Goal: Task Accomplishment & Management: Manage account settings

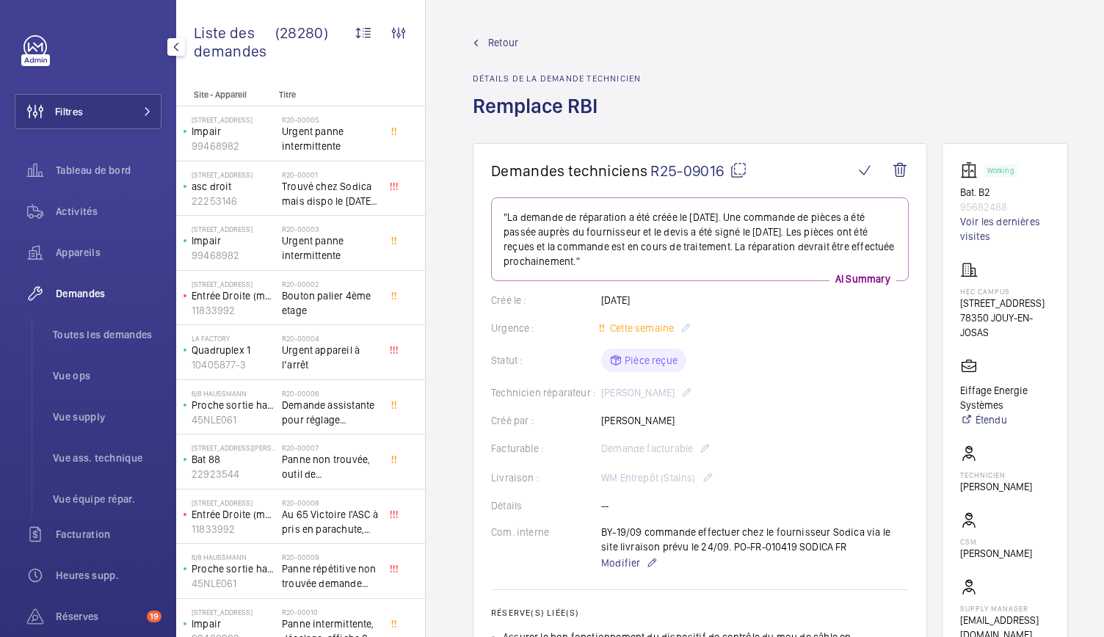
click at [132, 133] on div "Filtres Tableau de bord Activités Appareils Demandes Toutes les demandes Vue op…" at bounding box center [88, 399] width 147 height 728
click at [120, 159] on div "Tableau de bord" at bounding box center [88, 170] width 147 height 35
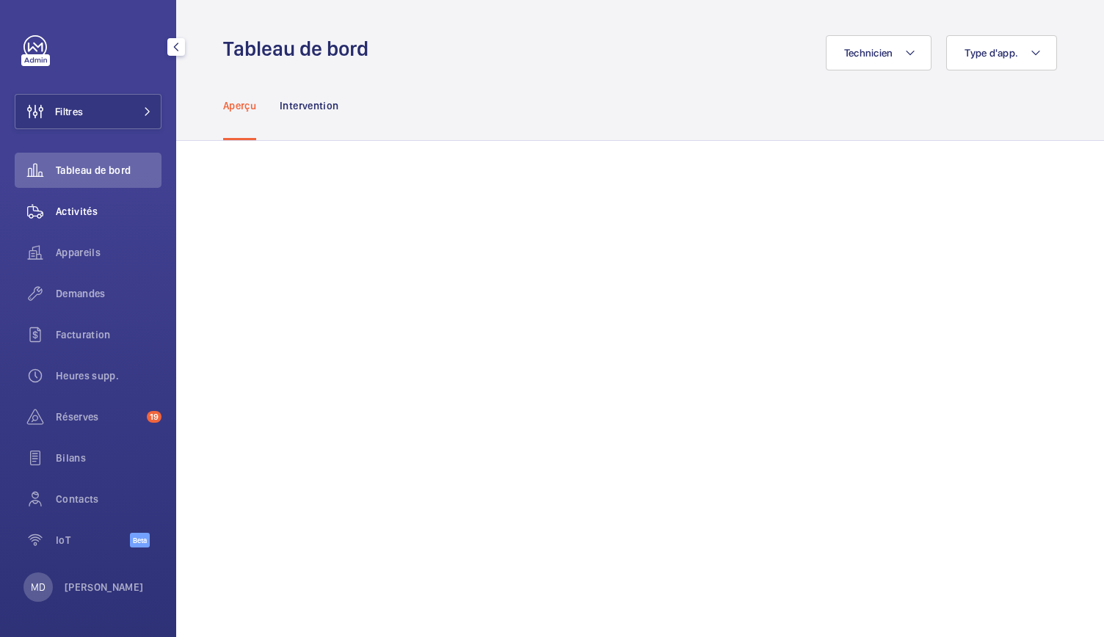
drag, startPoint x: 113, startPoint y: 101, endPoint x: 86, endPoint y: 209, distance: 112.0
click at [86, 209] on div "Filtres Tableau de bord Activités Appareils Demandes Facturation Heures supp. R…" at bounding box center [88, 299] width 147 height 528
click at [86, 209] on span "Activités" at bounding box center [109, 211] width 106 height 15
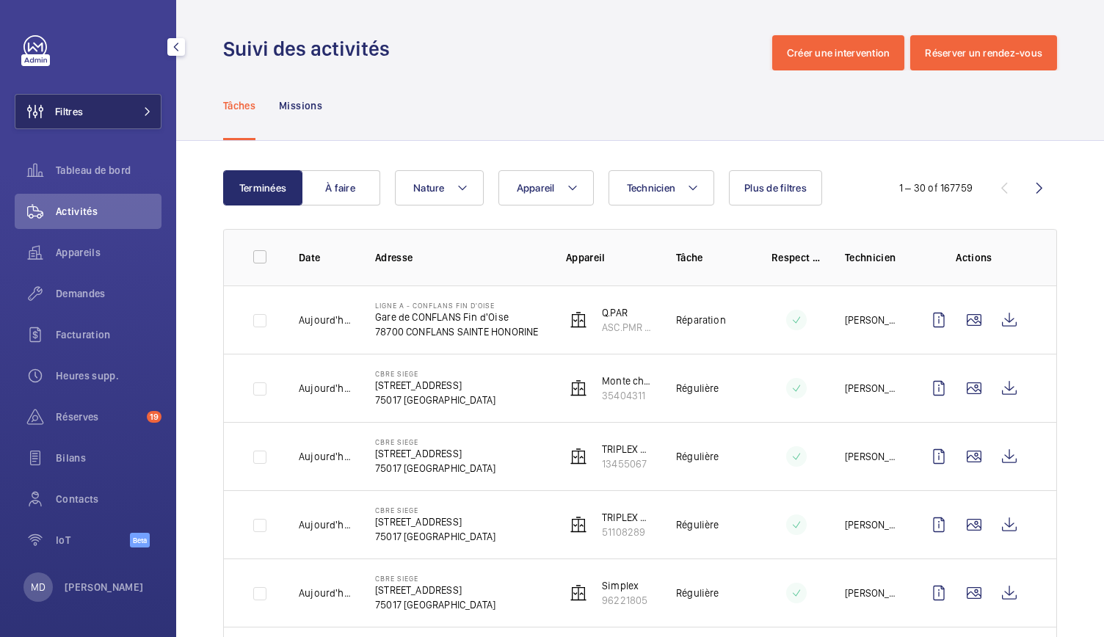
click at [129, 111] on button "Filtres" at bounding box center [88, 111] width 147 height 35
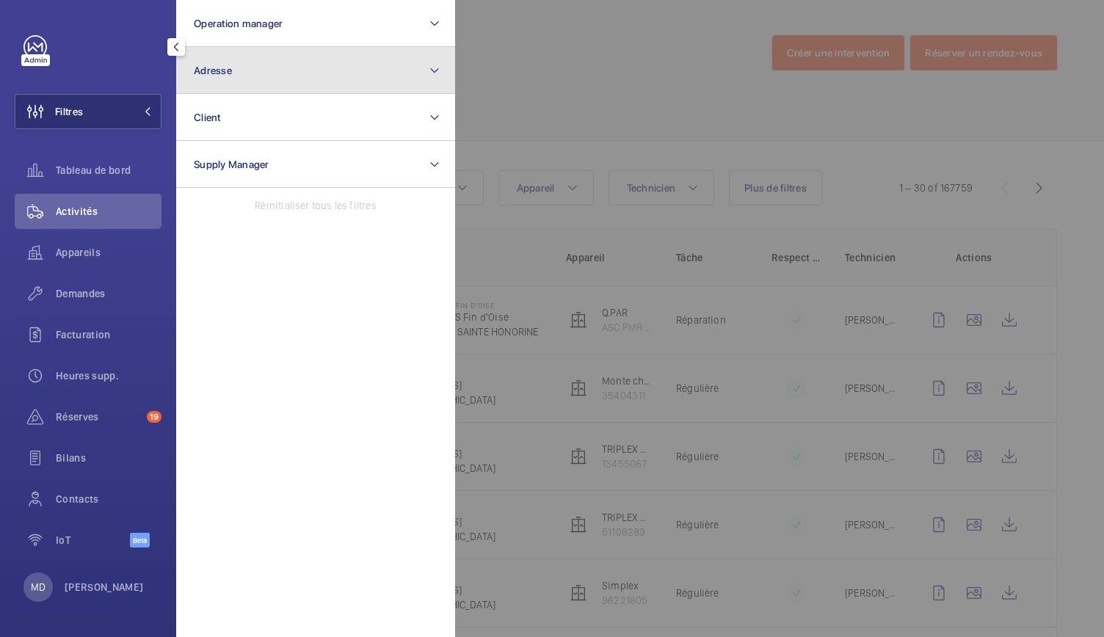
click at [252, 86] on button "Adresse" at bounding box center [315, 70] width 279 height 47
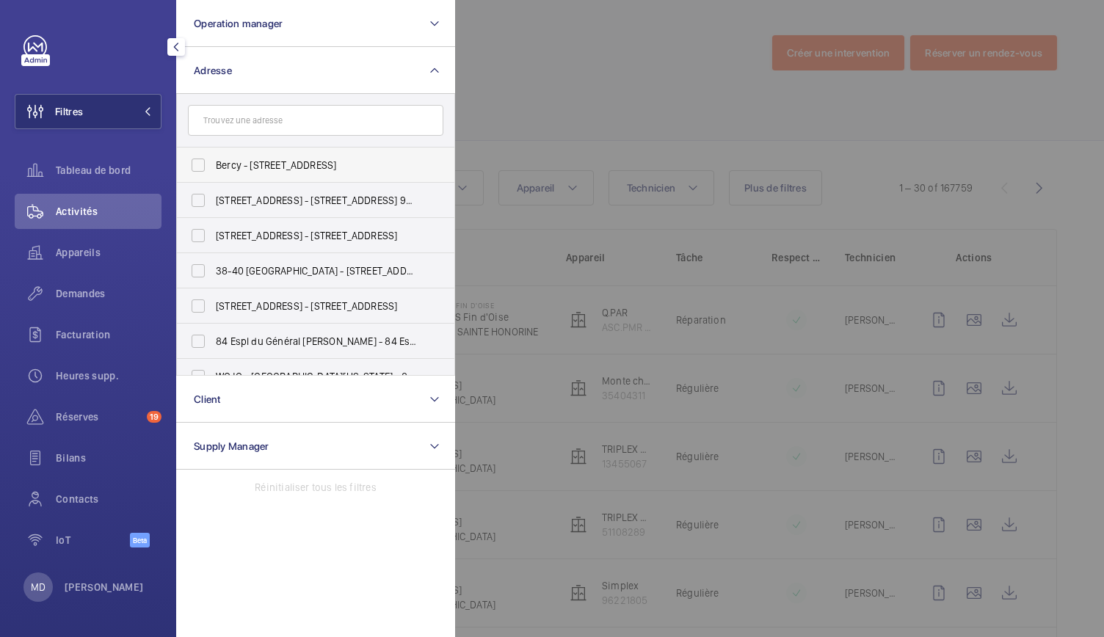
click at [272, 150] on label "Bercy - [STREET_ADDRESS]" at bounding box center [304, 165] width 255 height 35
click at [213, 150] on input "Bercy - [STREET_ADDRESS]" at bounding box center [198, 164] width 29 height 29
click at [207, 168] on input "Bercy - [STREET_ADDRESS]" at bounding box center [198, 164] width 29 height 29
checkbox input "false"
click at [203, 109] on input "text" at bounding box center [315, 120] width 255 height 31
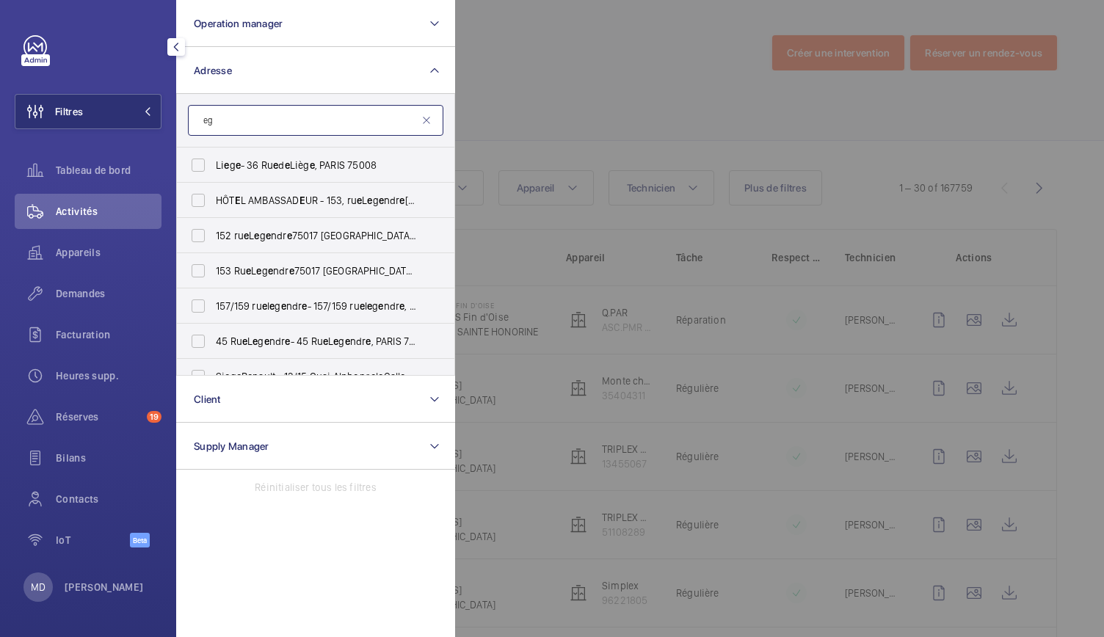
type input "e"
click at [255, 120] on input "text" at bounding box center [315, 120] width 255 height 31
paste input "[STREET_ADDRESS][PERSON_NAME]"
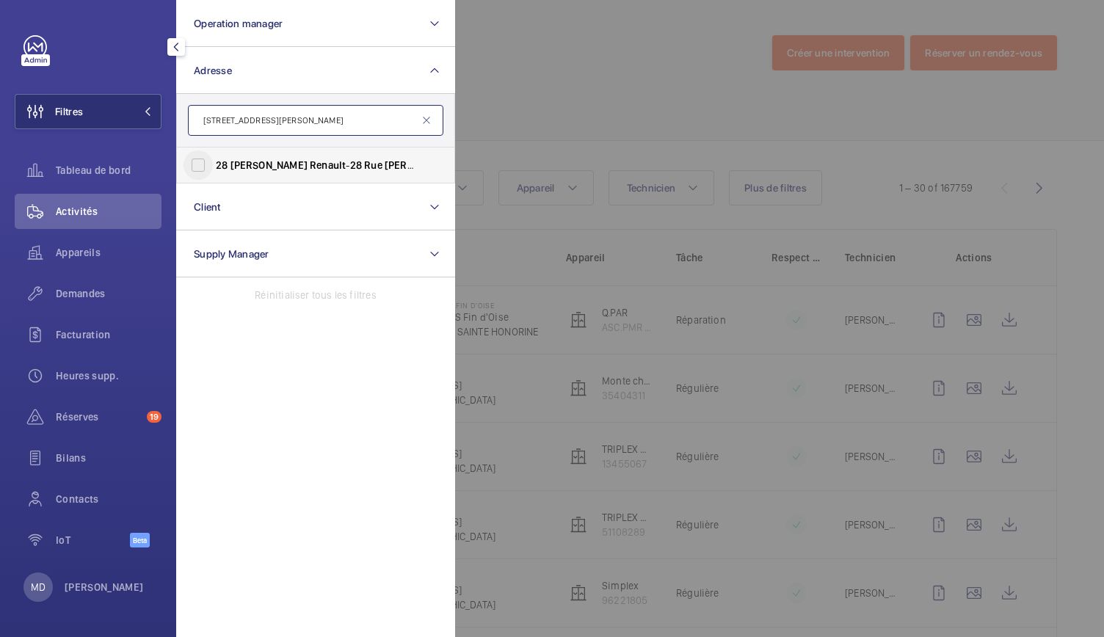
type input "[STREET_ADDRESS][PERSON_NAME]"
click at [194, 164] on input "28 [PERSON_NAME] - [STREET_ADDRESS][PERSON_NAME]" at bounding box center [198, 164] width 29 height 29
checkbox input "true"
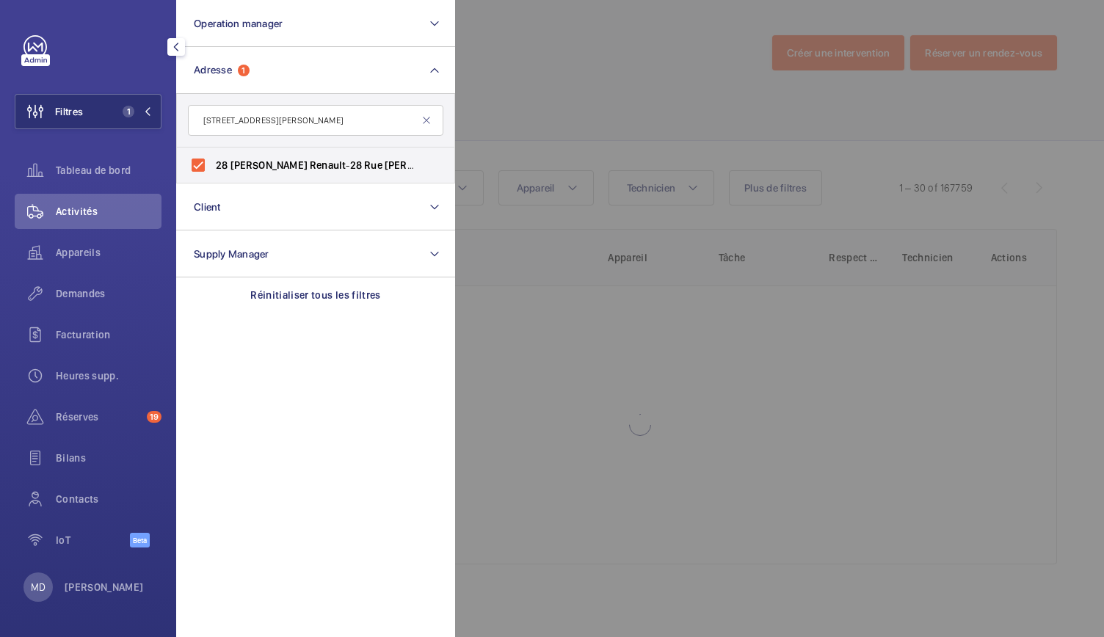
click at [497, 101] on div at bounding box center [1007, 318] width 1104 height 637
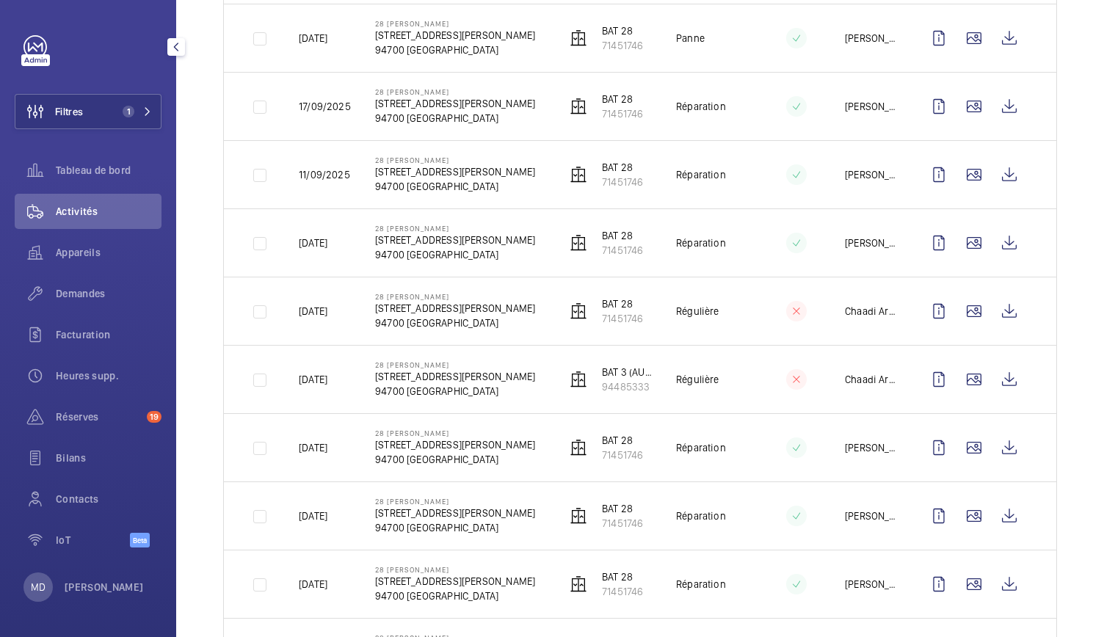
scroll to position [421, 0]
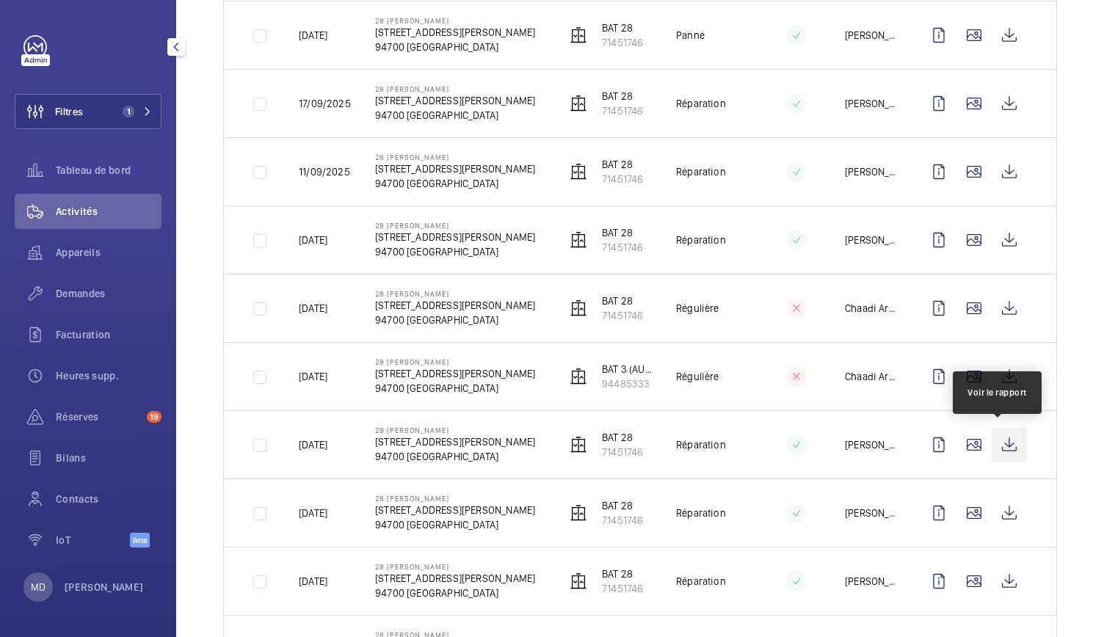
click at [997, 443] on wm-front-icon-button at bounding box center [1009, 444] width 35 height 35
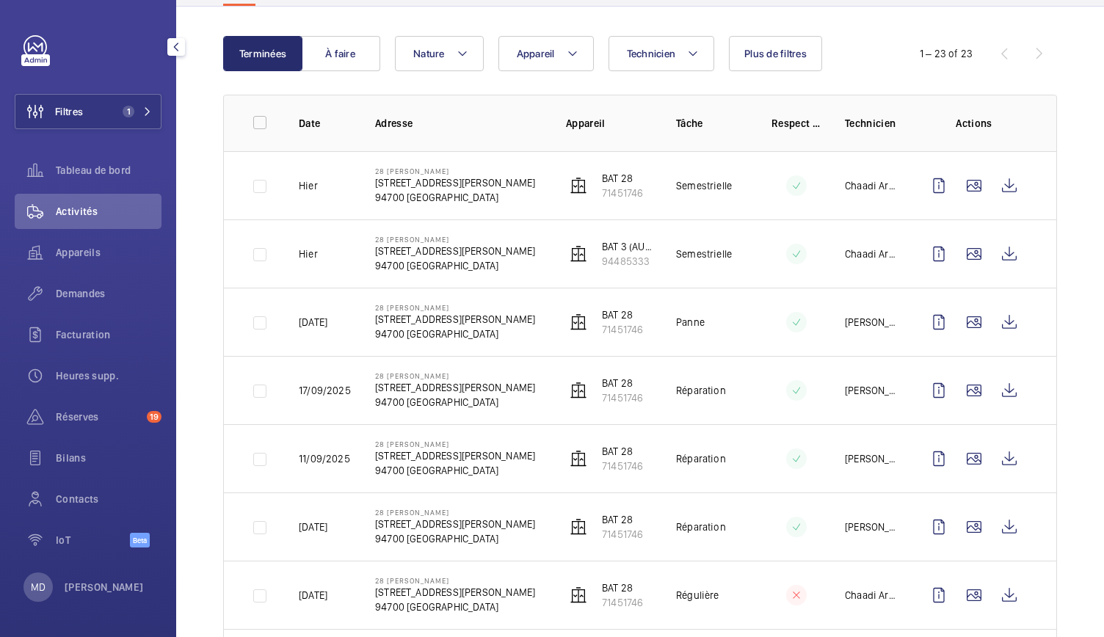
scroll to position [126, 0]
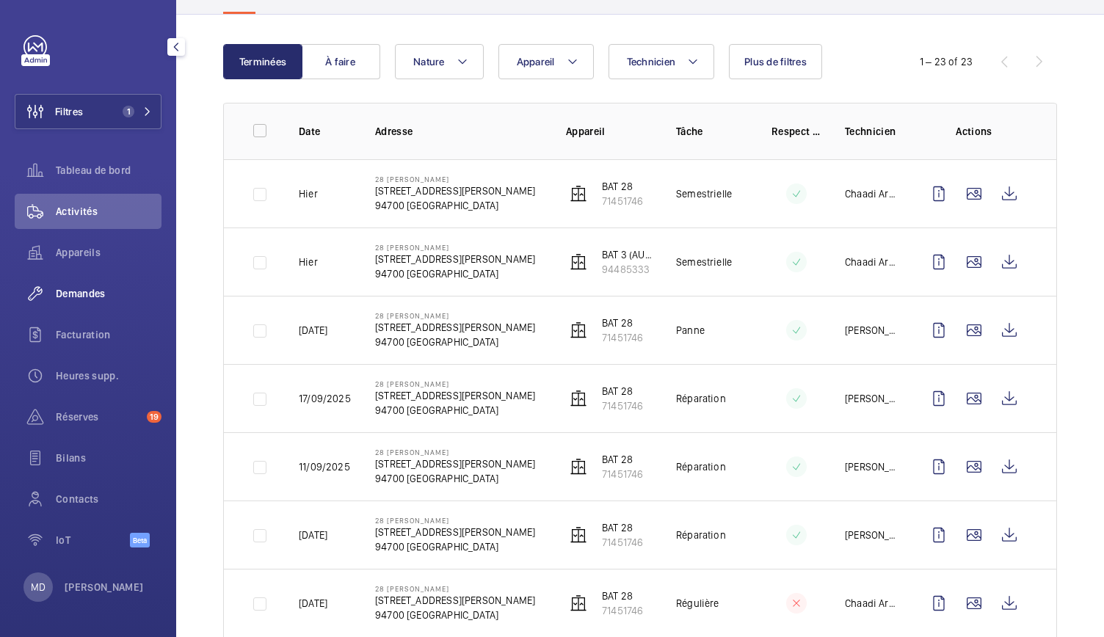
click at [82, 297] on span "Demandes" at bounding box center [109, 293] width 106 height 15
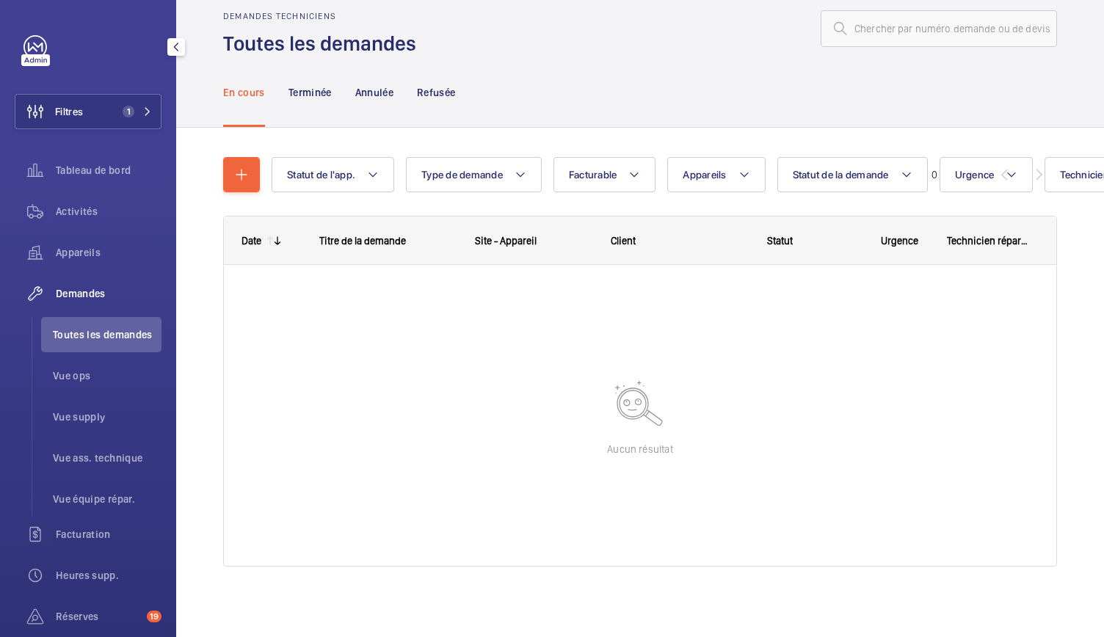
scroll to position [24, 0]
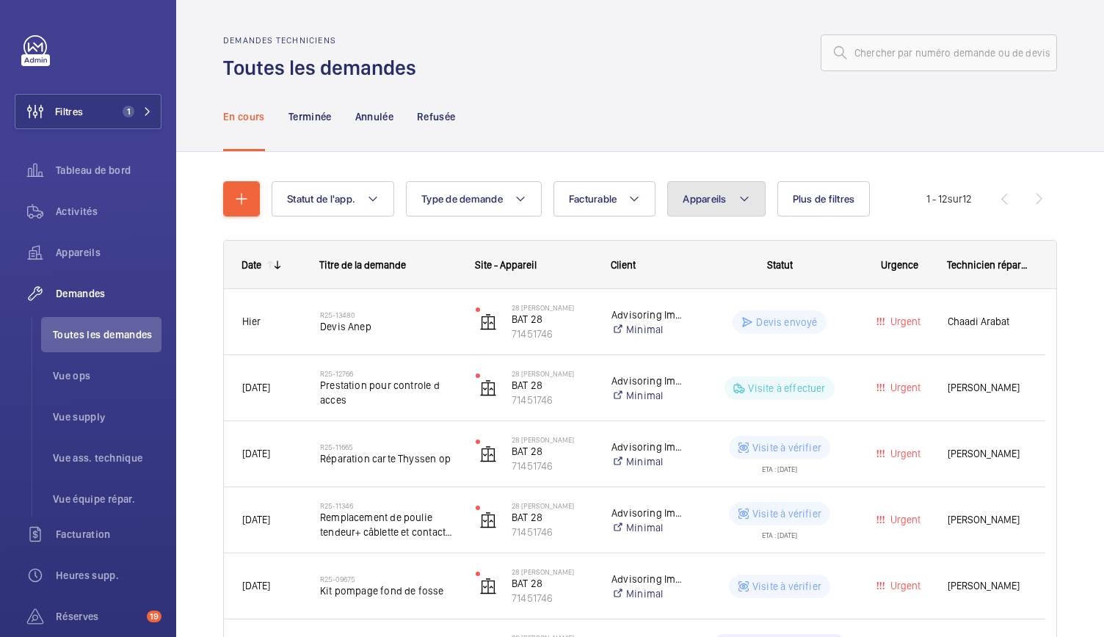
click at [705, 211] on button "Appareils" at bounding box center [716, 198] width 98 height 35
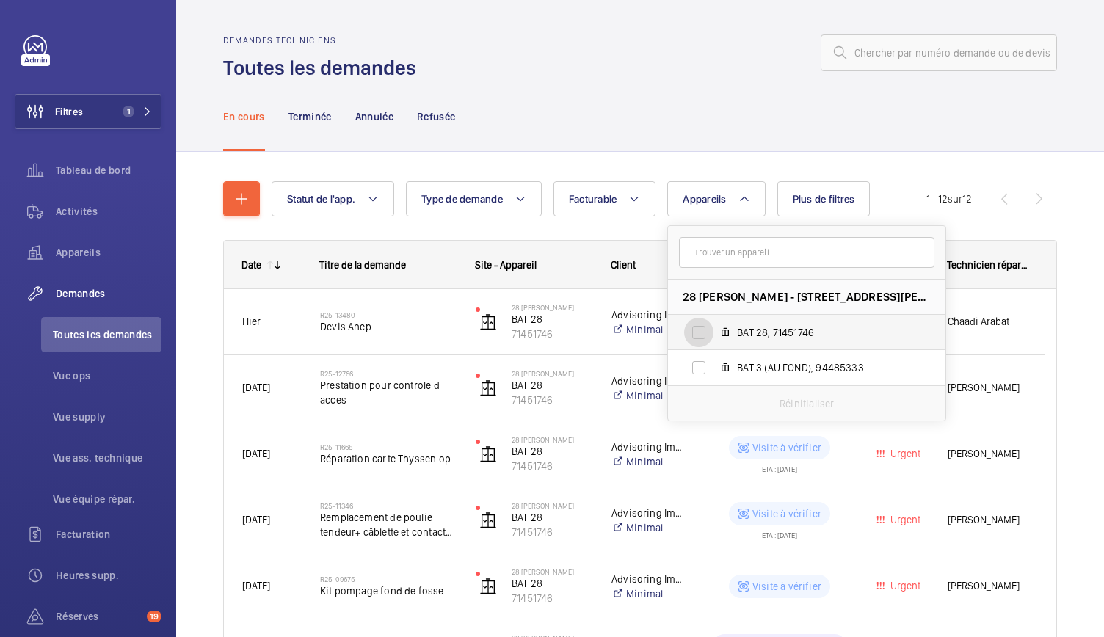
click at [708, 333] on input "BAT 28, 71451746" at bounding box center [698, 332] width 29 height 29
checkbox input "true"
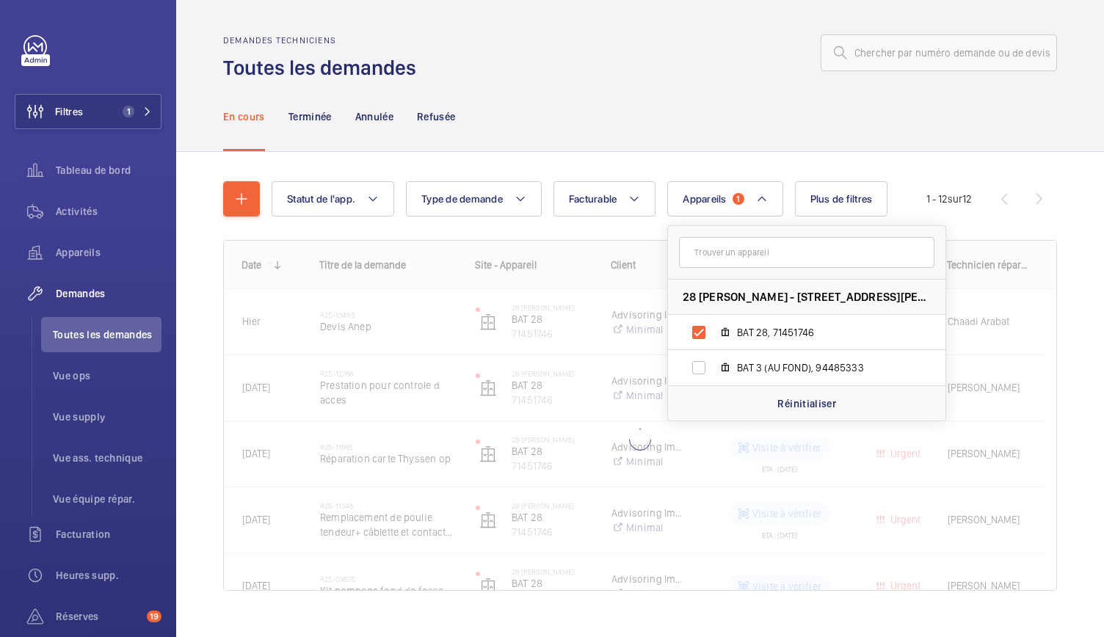
click at [687, 128] on div "En cours Terminée Annulée Refusée" at bounding box center [640, 116] width 834 height 70
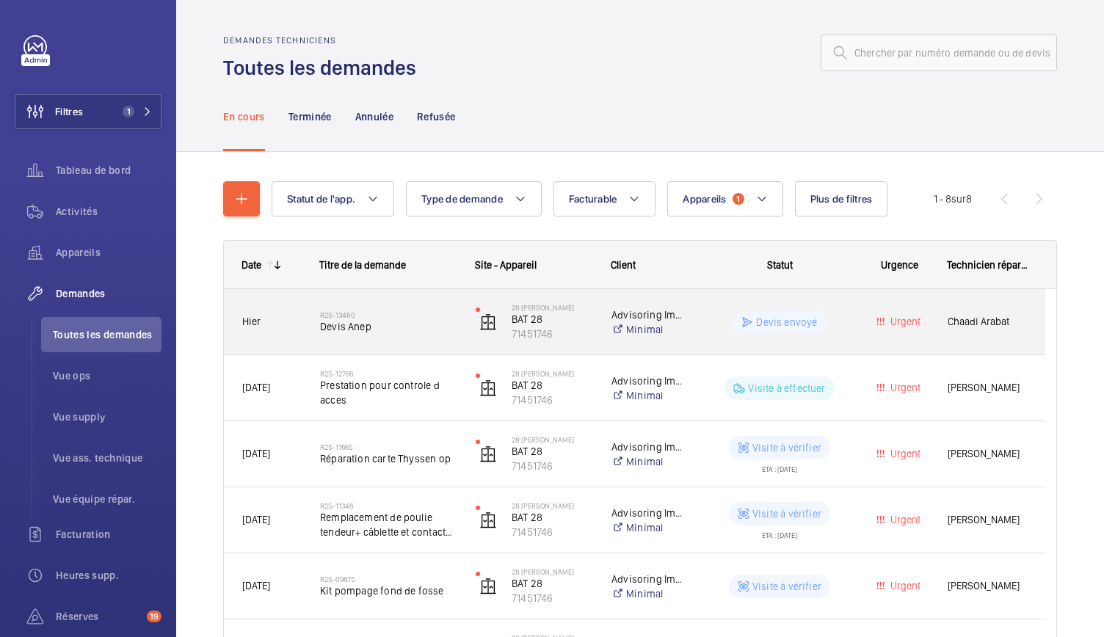
click at [344, 325] on span "Devis Anep" at bounding box center [388, 326] width 137 height 15
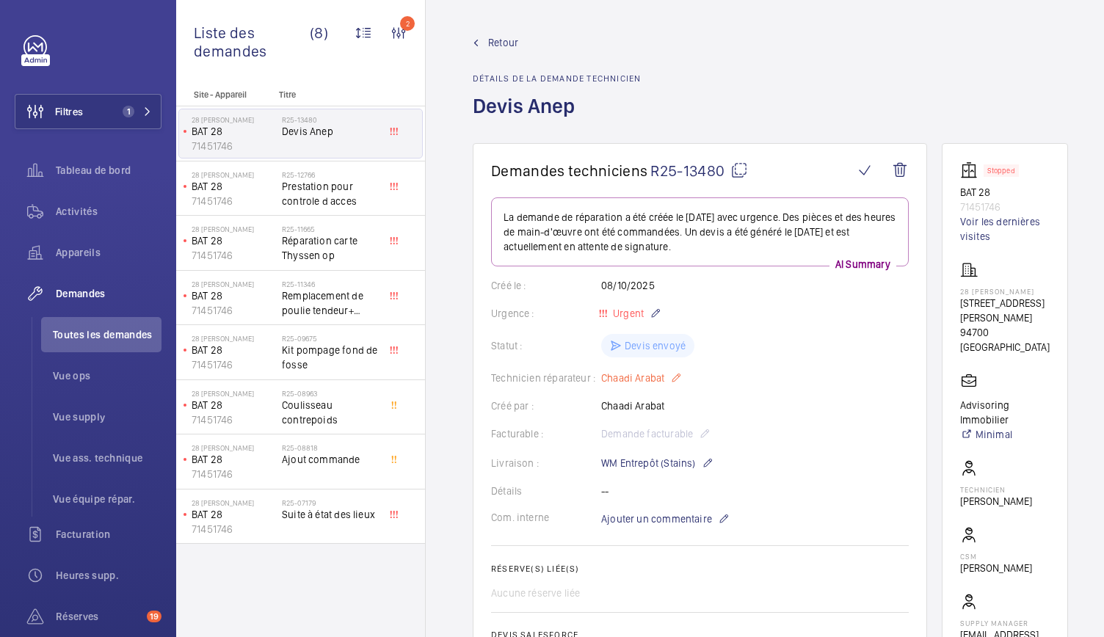
click at [672, 382] on mat-icon at bounding box center [676, 378] width 12 height 18
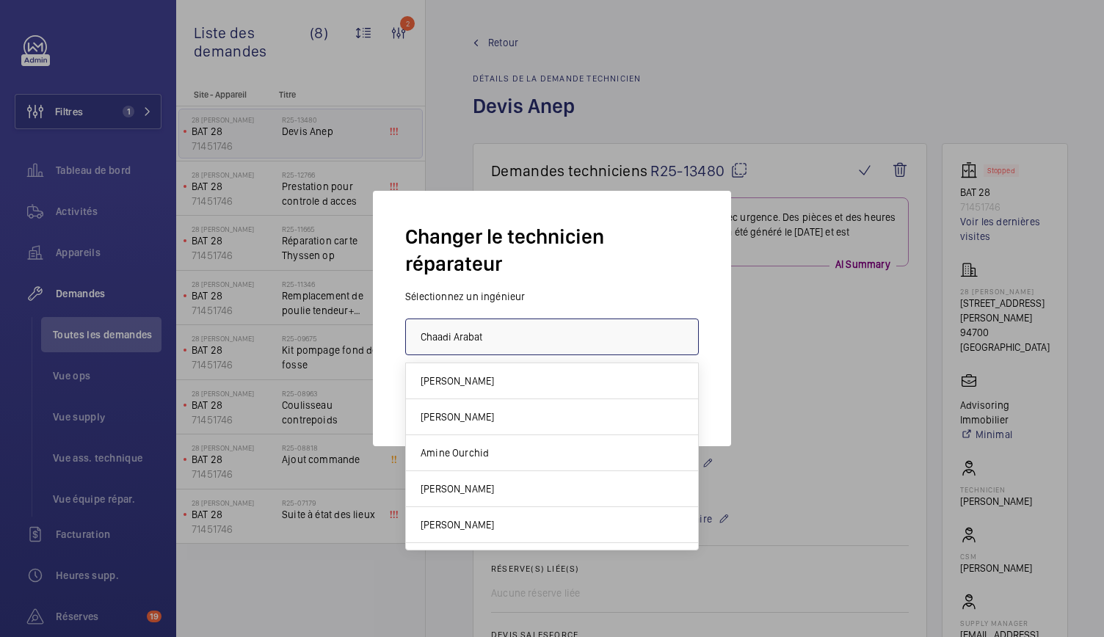
click at [531, 342] on input "Chaadi Arabat" at bounding box center [552, 337] width 294 height 37
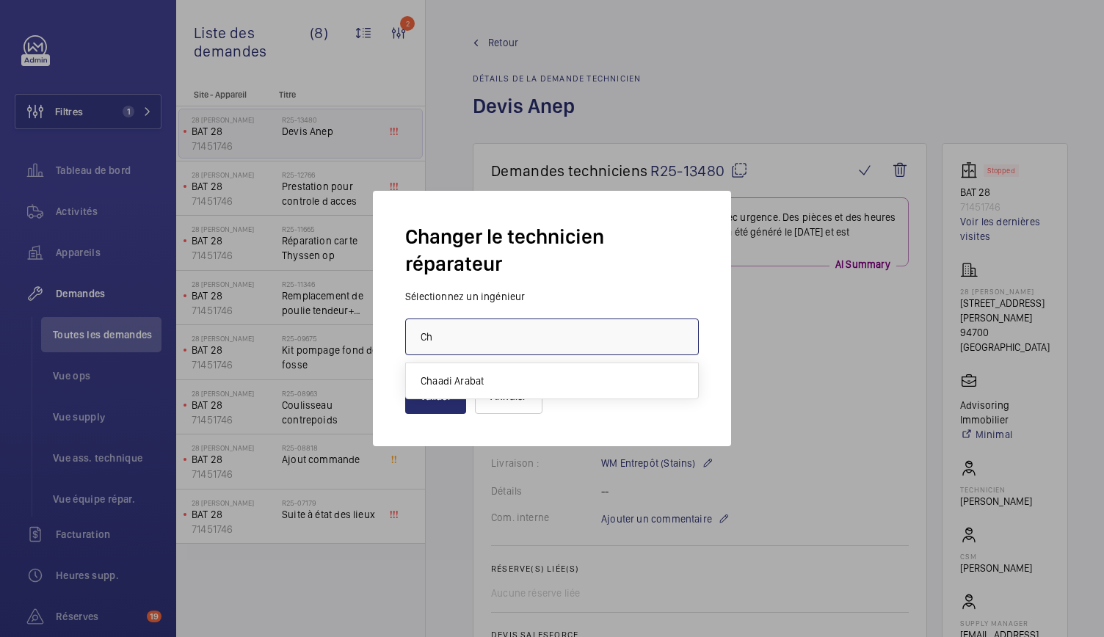
type input "C"
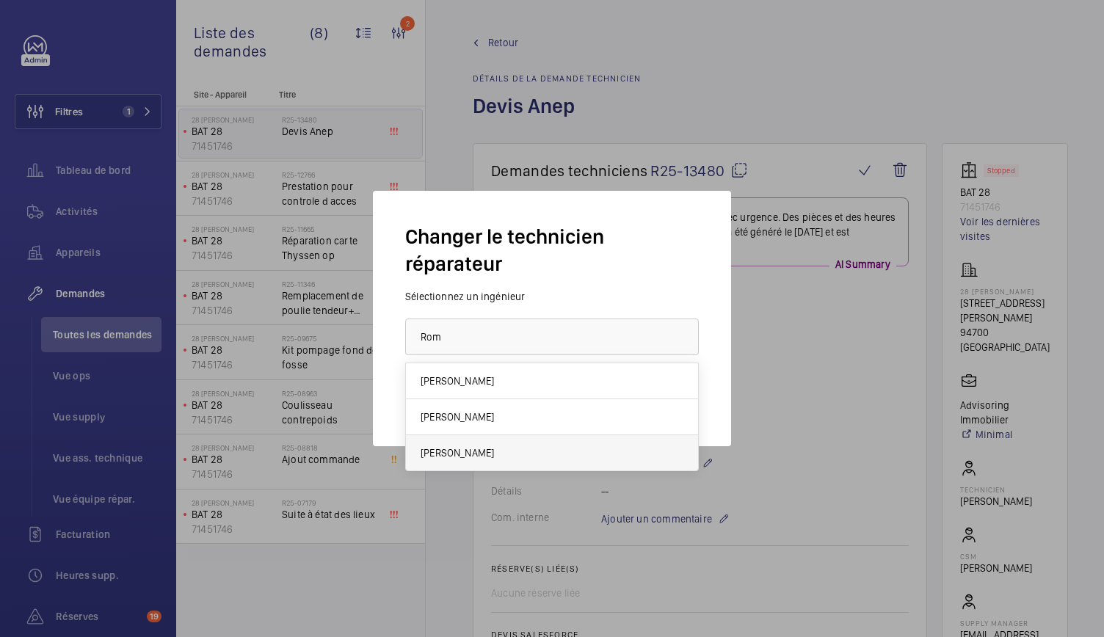
click at [473, 448] on span "[PERSON_NAME]" at bounding box center [457, 453] width 73 height 15
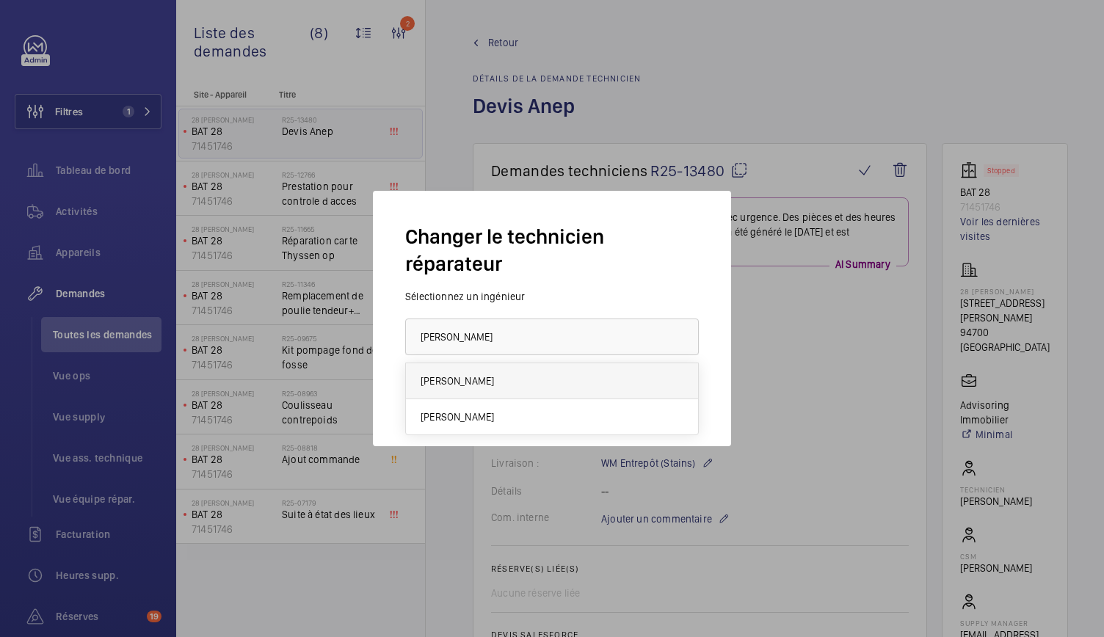
click at [484, 386] on span "[PERSON_NAME]" at bounding box center [457, 381] width 73 height 15
type input "[PERSON_NAME]"
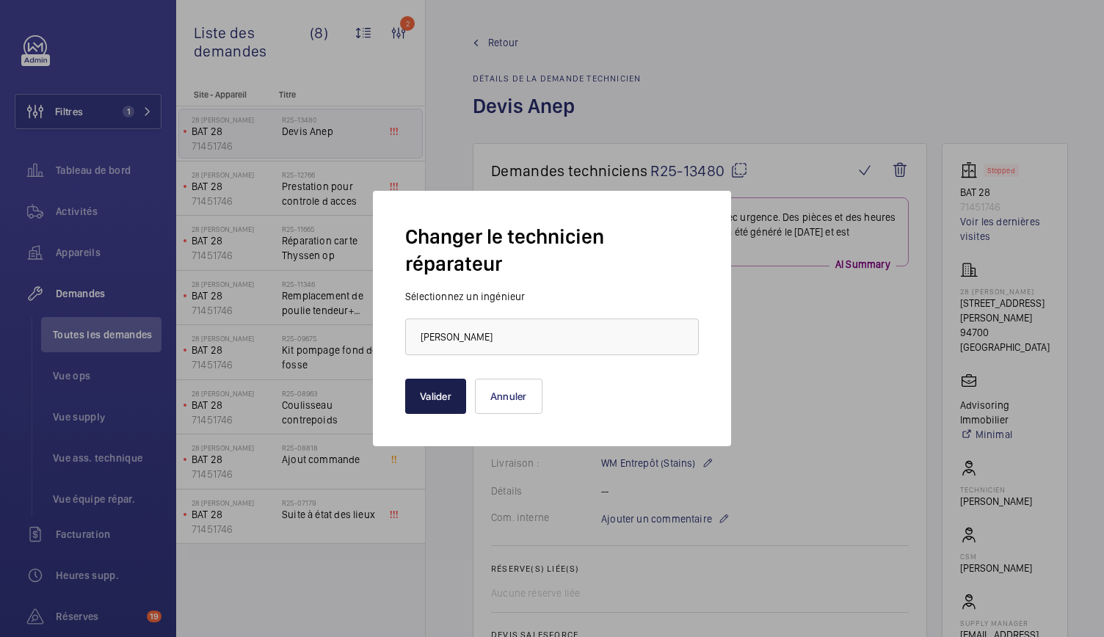
click at [437, 406] on button "Valider" at bounding box center [435, 396] width 61 height 35
